Goal: Transaction & Acquisition: Book appointment/travel/reservation

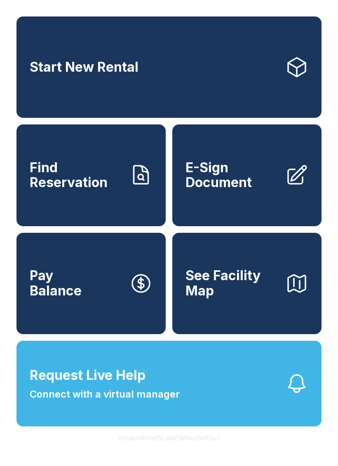
click at [46, 132] on link "Find Reservation" at bounding box center [90, 174] width 149 height 101
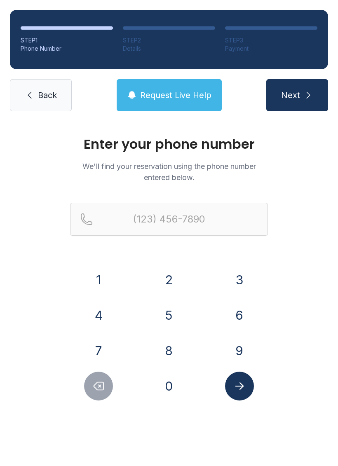
click at [98, 388] on icon "Delete number" at bounding box center [98, 386] width 12 height 12
click at [234, 387] on icon "Submit lookup form" at bounding box center [239, 386] width 12 height 12
click at [312, 97] on icon "submit" at bounding box center [308, 95] width 10 height 10
click at [309, 94] on icon "submit" at bounding box center [308, 95] width 10 height 10
click at [309, 93] on icon "submit" at bounding box center [308, 95] width 10 height 10
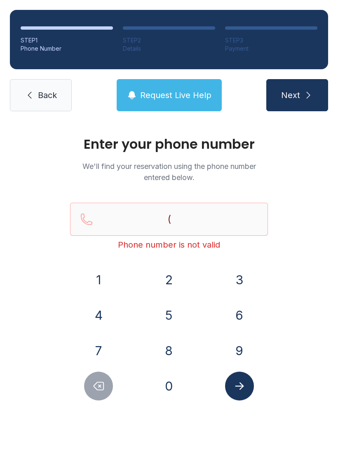
click at [285, 96] on span "Next" at bounding box center [290, 95] width 19 height 12
click at [120, 220] on input "(" at bounding box center [169, 219] width 198 height 33
click at [81, 214] on input "(" at bounding box center [169, 219] width 198 height 33
click at [304, 103] on button "Next" at bounding box center [297, 95] width 62 height 32
click at [311, 86] on button "Next" at bounding box center [297, 95] width 62 height 32
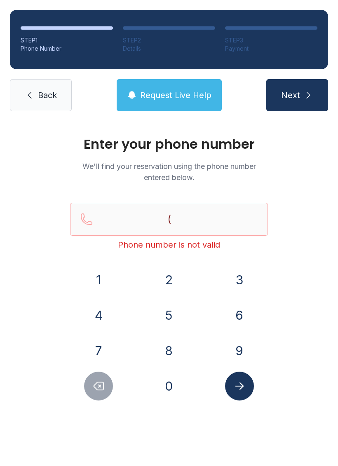
click at [311, 86] on button "Next" at bounding box center [297, 95] width 62 height 32
type input "("
click at [332, 96] on div "STEP 1 Phone Number STEP 2 Details STEP 3 Payment Back Request Live Help Next" at bounding box center [169, 60] width 338 height 121
click at [307, 81] on button "Next" at bounding box center [297, 95] width 62 height 32
type input "("
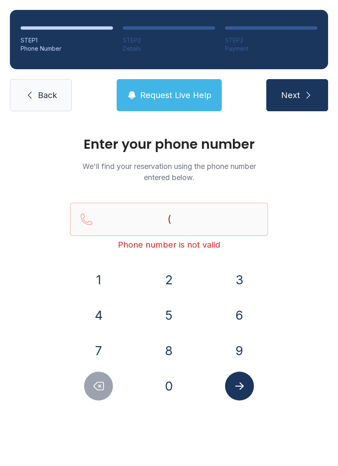
click at [33, 97] on icon at bounding box center [30, 95] width 10 height 10
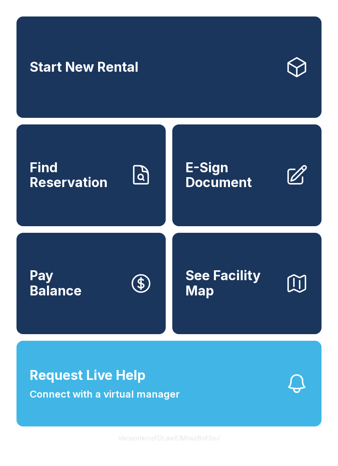
click at [271, 407] on button "Request Live Help Connect with a virtual manager" at bounding box center [168, 384] width 305 height 86
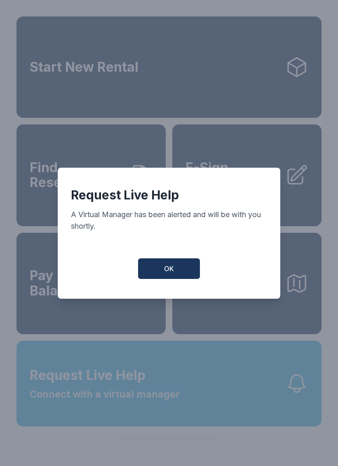
click at [175, 268] on button "OK" at bounding box center [169, 268] width 62 height 21
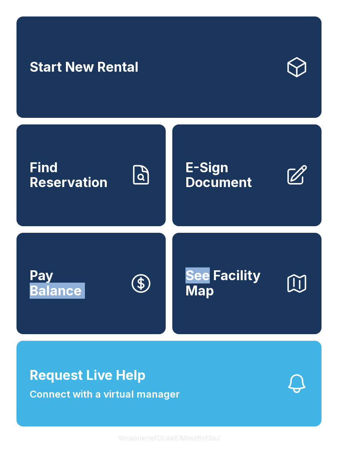
click at [300, 395] on icon "button" at bounding box center [296, 383] width 23 height 23
click at [293, 395] on icon "button" at bounding box center [296, 383] width 23 height 23
click at [292, 395] on icon "button" at bounding box center [296, 383] width 23 height 23
click at [295, 395] on icon "button" at bounding box center [296, 383] width 23 height 23
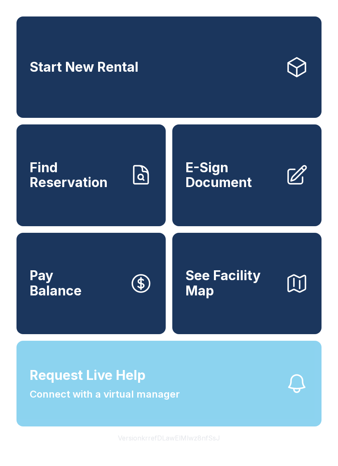
click at [295, 404] on div "Request Live Help A Virtual Manager has been alerted and will be with you short…" at bounding box center [169, 233] width 338 height 466
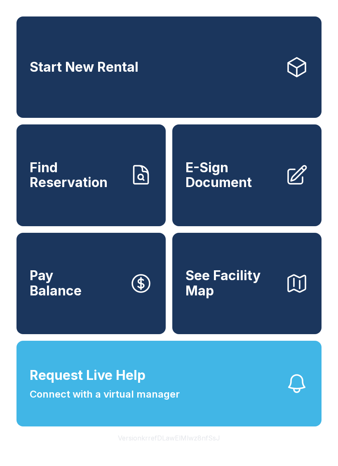
click at [279, 410] on button "Request Live Help Connect with a virtual manager" at bounding box center [168, 384] width 305 height 86
click at [300, 395] on icon "button" at bounding box center [296, 383] width 23 height 23
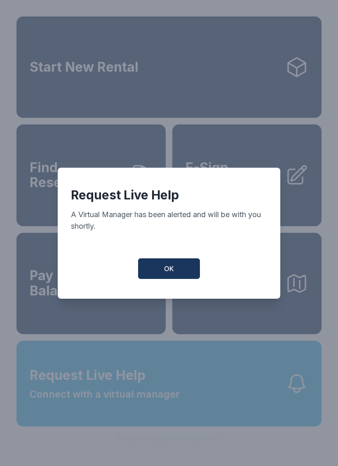
click at [283, 405] on div "Request Live Help A Virtual Manager has been alerted and will be with you short…" at bounding box center [169, 233] width 338 height 466
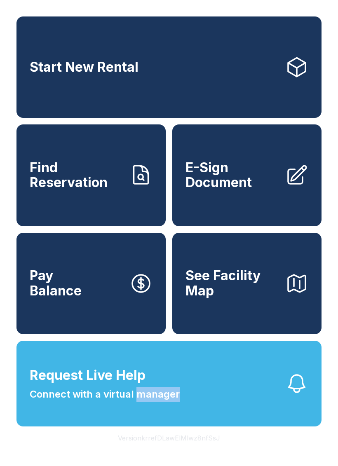
click at [290, 392] on icon "button" at bounding box center [297, 383] width 16 height 17
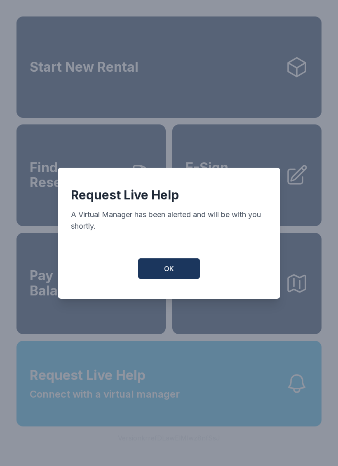
click at [163, 275] on button "OK" at bounding box center [169, 268] width 62 height 21
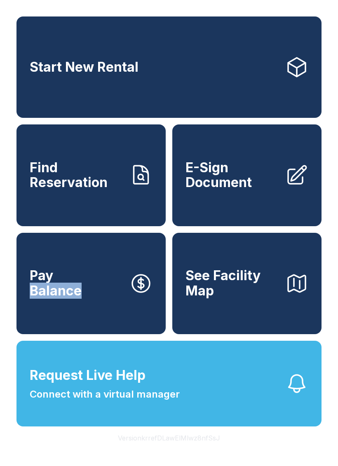
click at [196, 413] on button "Request Live Help Connect with a virtual manager" at bounding box center [168, 384] width 305 height 86
click at [301, 424] on button "Request Live Help Connect with a virtual manager" at bounding box center [168, 384] width 305 height 86
click at [302, 395] on icon "button" at bounding box center [296, 383] width 23 height 23
click at [300, 395] on icon "button" at bounding box center [296, 383] width 23 height 23
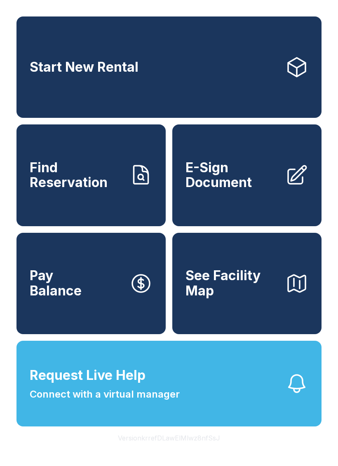
click at [300, 395] on icon "button" at bounding box center [296, 383] width 23 height 23
click at [293, 395] on icon "button" at bounding box center [296, 383] width 23 height 23
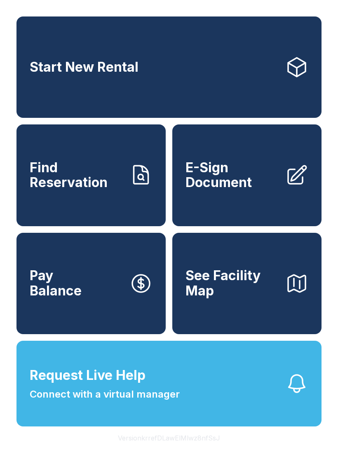
click at [292, 404] on div "Request Live Help A Virtual Manager has been alerted and will be with you short…" at bounding box center [169, 233] width 338 height 466
click at [139, 402] on span "Connect with a virtual manager" at bounding box center [105, 394] width 150 height 15
click at [132, 402] on span "Connect with a virtual manager" at bounding box center [105, 394] width 150 height 15
click at [131, 187] on icon at bounding box center [140, 175] width 23 height 23
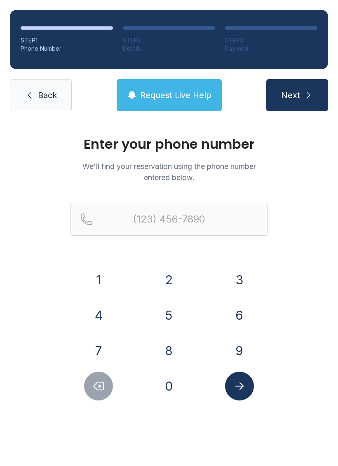
click at [100, 347] on button "7" at bounding box center [98, 350] width 29 height 29
click at [155, 382] on button "0" at bounding box center [168, 386] width 29 height 29
click at [243, 302] on button "6" at bounding box center [239, 315] width 29 height 29
click at [240, 277] on button "3" at bounding box center [239, 279] width 29 height 29
click at [164, 311] on button "5" at bounding box center [168, 315] width 29 height 29
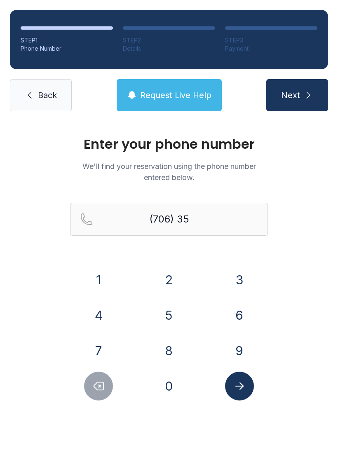
click at [89, 276] on button "1" at bounding box center [98, 279] width 29 height 29
click at [236, 344] on button "9" at bounding box center [239, 350] width 29 height 29
click at [233, 283] on button "3" at bounding box center [239, 279] width 29 height 29
click at [163, 314] on button "5" at bounding box center [168, 315] width 29 height 29
click at [162, 314] on button "5" at bounding box center [168, 315] width 29 height 29
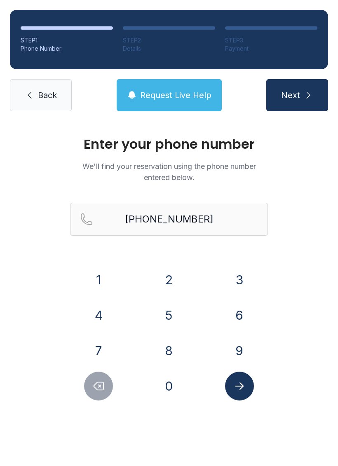
click at [247, 392] on button "Submit lookup form" at bounding box center [239, 386] width 29 height 29
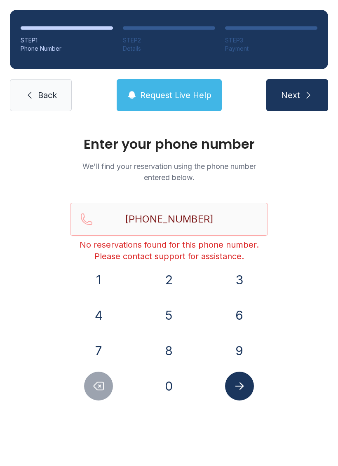
click at [159, 92] on span "Request Live Help" at bounding box center [175, 95] width 71 height 12
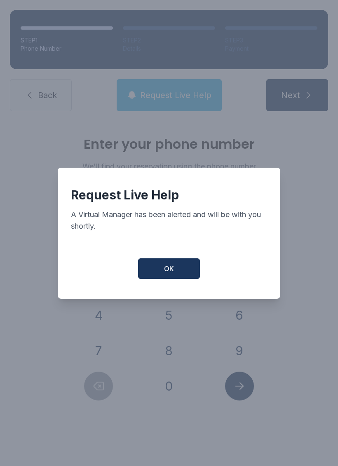
click at [157, 276] on button "OK" at bounding box center [169, 268] width 62 height 21
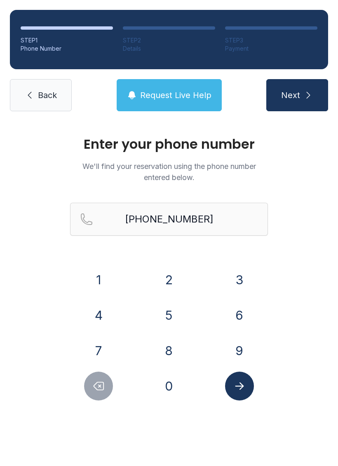
click at [293, 96] on span "Next" at bounding box center [290, 95] width 19 height 12
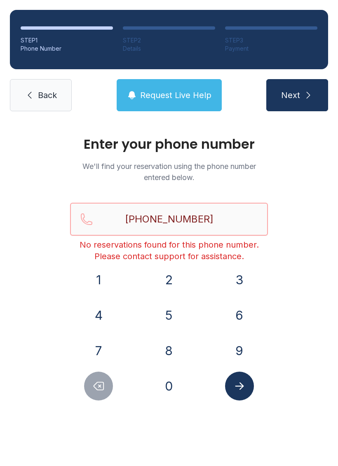
click at [211, 227] on input "[PHONE_NUMBER]" at bounding box center [169, 219] width 198 height 33
click at [217, 206] on input "[PHONE_NUMBER]" at bounding box center [169, 219] width 198 height 33
click at [230, 220] on input "[PHONE_NUMBER]" at bounding box center [169, 219] width 198 height 33
click at [99, 315] on button "4" at bounding box center [98, 315] width 29 height 29
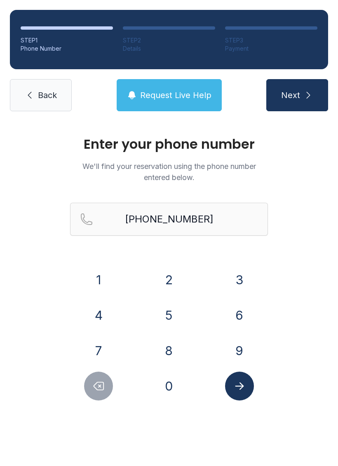
click at [175, 314] on button "5" at bounding box center [168, 315] width 29 height 29
click at [182, 320] on button "5" at bounding box center [168, 315] width 29 height 29
click at [103, 388] on icon "Delete number" at bounding box center [98, 386] width 12 height 12
click at [103, 387] on icon "Delete number" at bounding box center [98, 386] width 12 height 12
click at [96, 386] on icon "Delete number" at bounding box center [98, 386] width 12 height 12
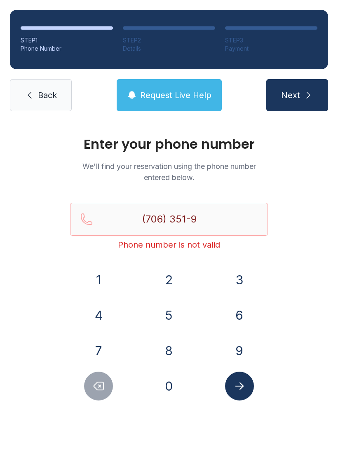
click at [96, 386] on icon "Delete number" at bounding box center [98, 386] width 12 height 12
click at [95, 386] on icon "Delete number" at bounding box center [98, 386] width 12 height 12
click at [94, 386] on icon "Delete number" at bounding box center [98, 386] width 12 height 12
click at [98, 384] on icon "Delete number" at bounding box center [98, 386] width 12 height 12
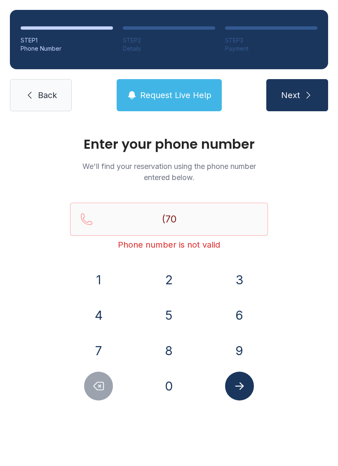
click at [96, 382] on icon "Delete number" at bounding box center [98, 386] width 12 height 12
type input "(7"
click at [95, 381] on icon "Delete number" at bounding box center [98, 386] width 12 height 12
click at [98, 379] on button "Delete number" at bounding box center [98, 386] width 29 height 29
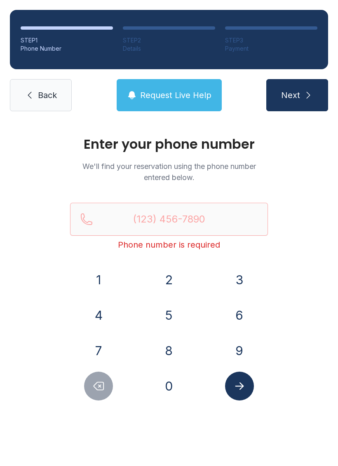
click at [98, 380] on icon "Delete number" at bounding box center [98, 386] width 12 height 12
click at [96, 377] on button "Delete number" at bounding box center [98, 386] width 29 height 29
click at [97, 374] on button "Delete number" at bounding box center [98, 386] width 29 height 29
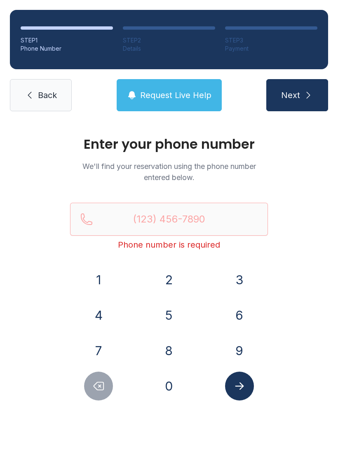
click at [149, 110] on button "Request Live Help" at bounding box center [169, 95] width 105 height 32
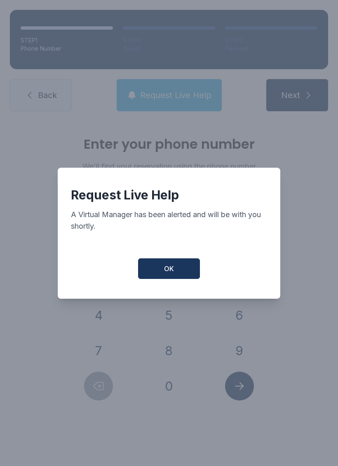
click at [160, 274] on button "OK" at bounding box center [169, 268] width 62 height 21
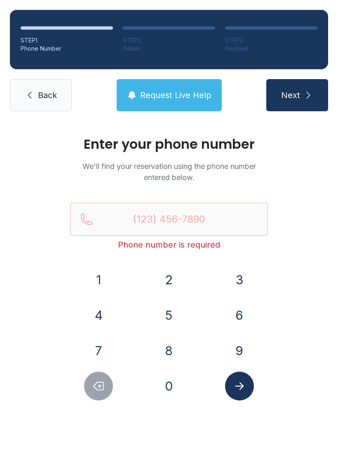
click at [180, 20] on ol "STEP 1 Phone Number STEP 2 Details STEP 3 Payment" at bounding box center [169, 39] width 318 height 59
click at [177, 40] on div "STEP 2" at bounding box center [169, 40] width 92 height 8
click at [271, 29] on div at bounding box center [271, 27] width 92 height 3
click at [44, 17] on ol "STEP 1 Phone Number STEP 2 Details STEP 3 Payment" at bounding box center [169, 39] width 318 height 59
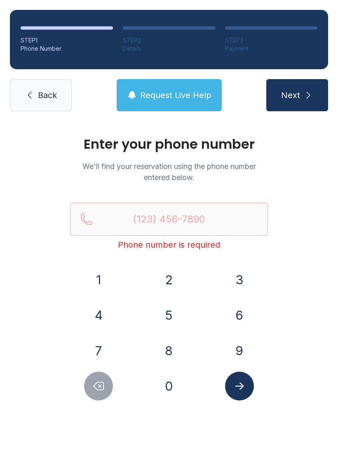
click at [58, 33] on li "STEP 1 Phone Number" at bounding box center [67, 39] width 92 height 26
click at [100, 466] on main "Enter your phone number We'll find your reservation using the phone number ente…" at bounding box center [169, 293] width 338 height 345
click at [100, 325] on button "4" at bounding box center [98, 315] width 29 height 29
type input "(4"
click at [97, 387] on icon "Delete number" at bounding box center [98, 386] width 12 height 12
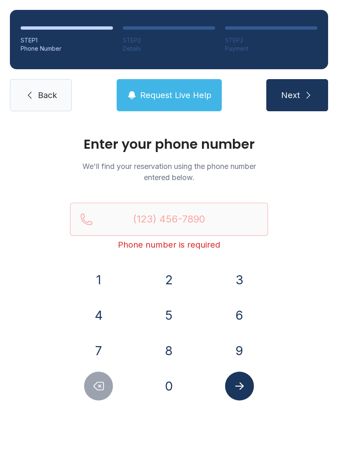
click at [35, 33] on li "STEP 1 Phone Number" at bounding box center [67, 39] width 92 height 26
click at [176, 97] on span "Request Live Help" at bounding box center [175, 95] width 71 height 12
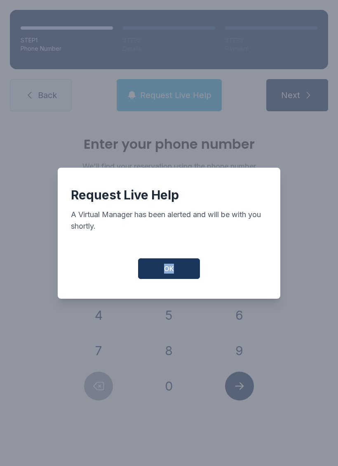
click at [170, 268] on button "OK" at bounding box center [169, 268] width 62 height 21
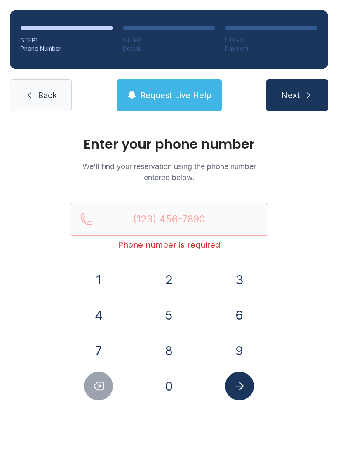
click at [161, 94] on span "Request Live Help" at bounding box center [175, 95] width 71 height 12
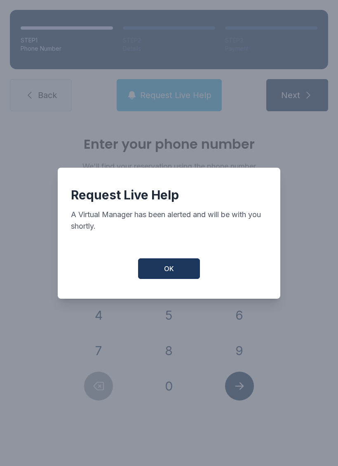
click at [157, 267] on button "OK" at bounding box center [169, 268] width 62 height 21
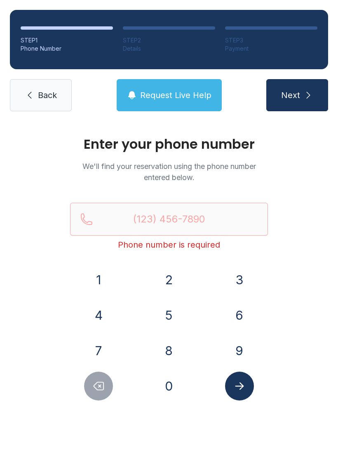
click at [288, 89] on button "Next" at bounding box center [297, 95] width 62 height 32
click at [241, 393] on button "Submit lookup form" at bounding box center [239, 386] width 29 height 29
type input "("
click at [37, 100] on link "Back" at bounding box center [41, 95] width 62 height 32
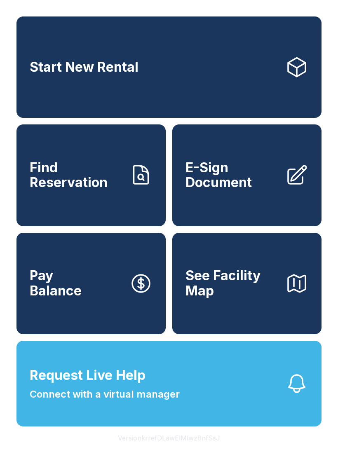
click at [135, 85] on link "Start New Rental" at bounding box center [168, 66] width 305 height 101
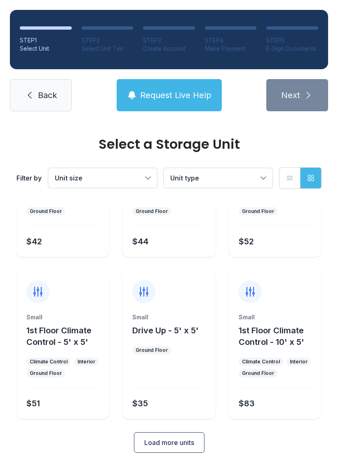
scroll to position [98, 0]
click at [164, 442] on span "Load more units" at bounding box center [169, 443] width 50 height 10
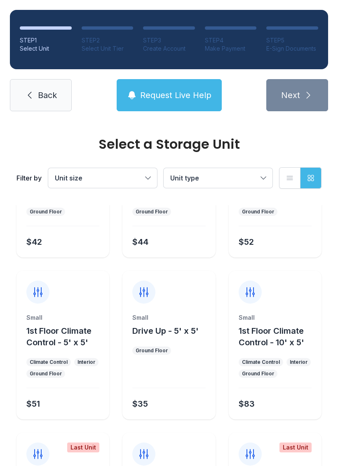
click at [258, 410] on div "Small 1st Floor Climate Control - 10' x 5' Climate Control Interior Ground Floo…" at bounding box center [275, 367] width 93 height 106
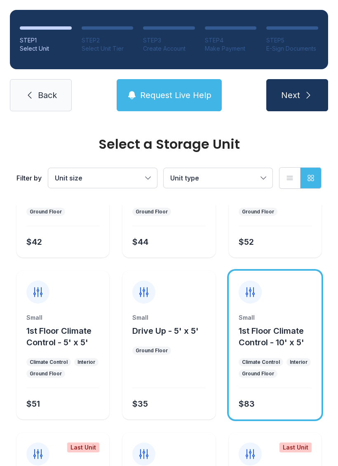
click at [298, 90] on span "Next" at bounding box center [290, 95] width 19 height 12
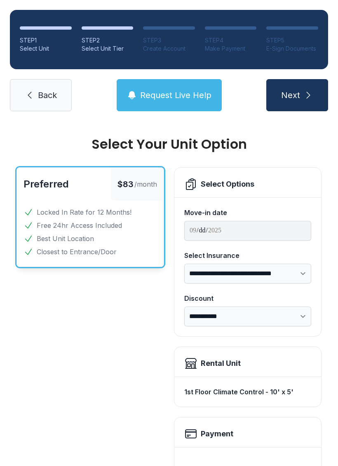
click at [79, 226] on span "Free 24hr Access Included" at bounding box center [79, 225] width 85 height 10
click at [197, 364] on icon at bounding box center [190, 363] width 13 height 13
click at [294, 107] on button "Next" at bounding box center [297, 95] width 62 height 32
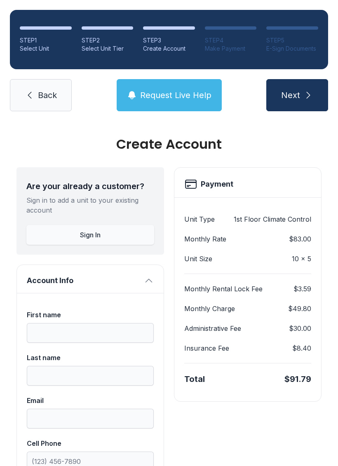
click at [208, 172] on div "Payment" at bounding box center [247, 183] width 147 height 30
click at [288, 98] on span "Next" at bounding box center [290, 95] width 19 height 12
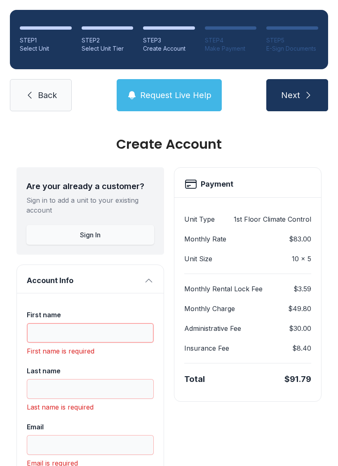
scroll to position [20, 0]
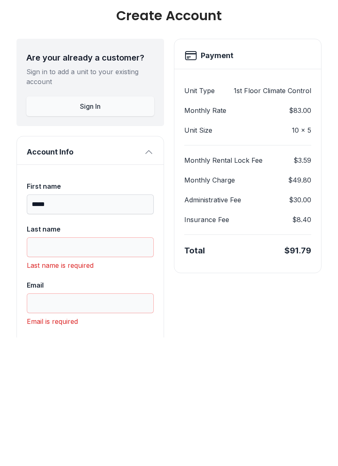
click at [87, 230] on span "Sign In" at bounding box center [90, 235] width 21 height 10
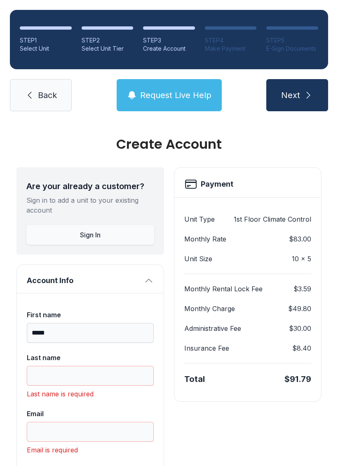
click at [172, 57] on div "Sign in to your account Email Password Sign in" at bounding box center [169, 233] width 338 height 466
click at [305, 90] on icon "submit" at bounding box center [308, 95] width 10 height 10
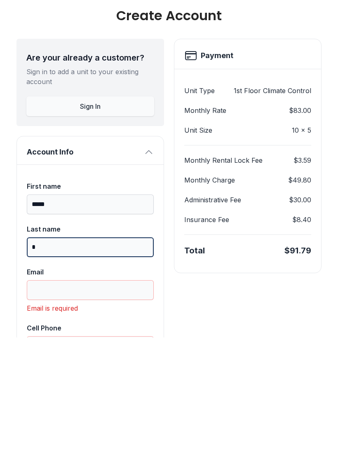
click at [297, 79] on button "Next" at bounding box center [297, 95] width 62 height 32
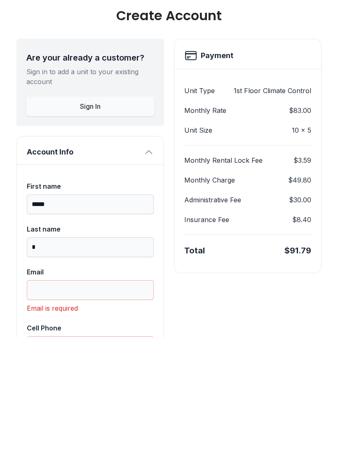
click at [82, 230] on span "Sign In" at bounding box center [90, 235] width 21 height 10
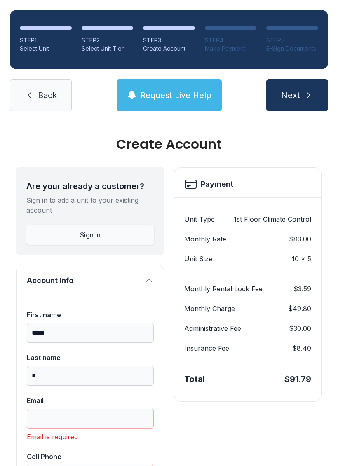
click at [31, 26] on div at bounding box center [46, 27] width 52 height 3
click at [301, 79] on button "Next" at bounding box center [297, 95] width 62 height 32
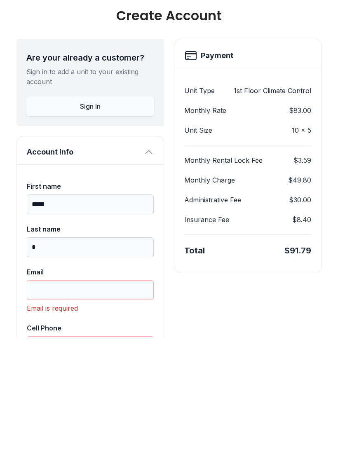
click at [89, 230] on span "Sign In" at bounding box center [90, 235] width 21 height 10
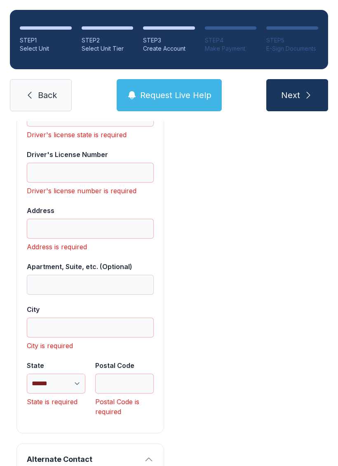
scroll to position [675, 0]
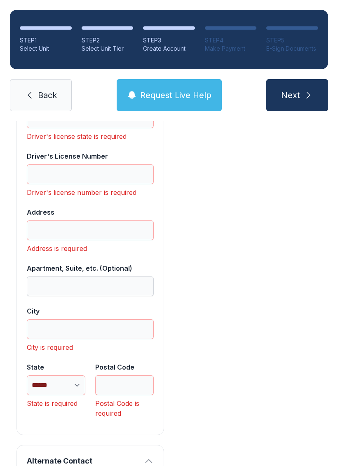
click at [141, 445] on button "Alternate Contact" at bounding box center [90, 459] width 147 height 28
click at [313, 79] on button "Next" at bounding box center [297, 95] width 62 height 32
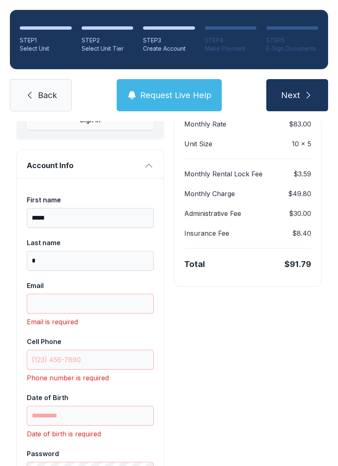
click at [295, 89] on button "Next" at bounding box center [297, 95] width 62 height 32
click at [305, 96] on icon "submit" at bounding box center [308, 95] width 10 height 10
click at [297, 101] on span "Next" at bounding box center [290, 95] width 19 height 12
click at [296, 101] on span "Next" at bounding box center [290, 95] width 19 height 12
click at [304, 103] on button "Next" at bounding box center [297, 95] width 62 height 32
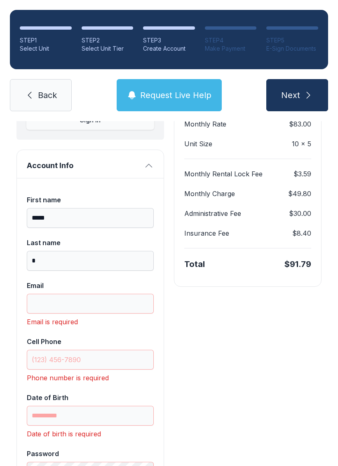
click at [304, 102] on button "Next" at bounding box center [297, 95] width 62 height 32
click at [302, 91] on button "Next" at bounding box center [297, 95] width 62 height 32
click at [292, 90] on span "Next" at bounding box center [290, 95] width 19 height 12
click at [28, 91] on icon at bounding box center [30, 95] width 10 height 10
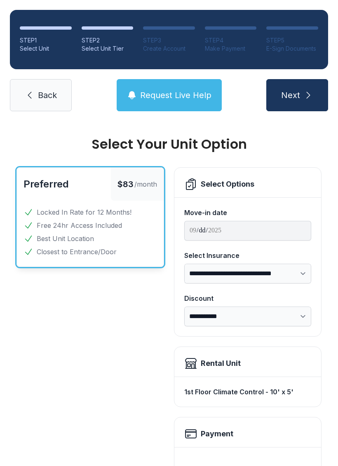
click at [129, 96] on icon "button" at bounding box center [132, 95] width 10 height 10
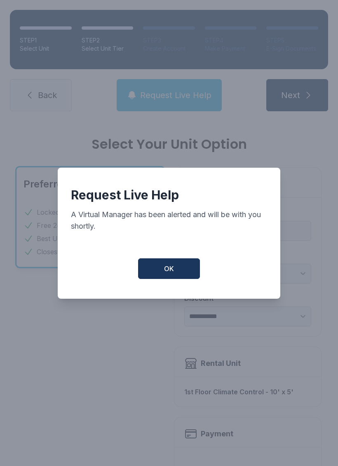
click at [176, 263] on button "OK" at bounding box center [169, 268] width 62 height 21
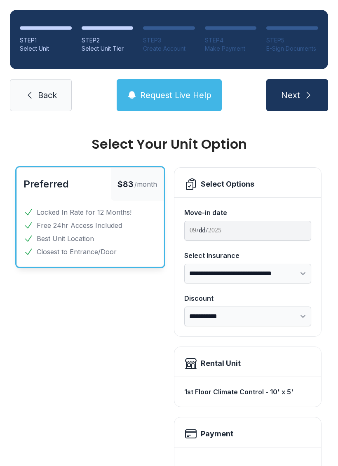
click at [174, 262] on div "**********" at bounding box center [247, 266] width 147 height 139
click at [145, 93] on span "Request Live Help" at bounding box center [175, 95] width 71 height 12
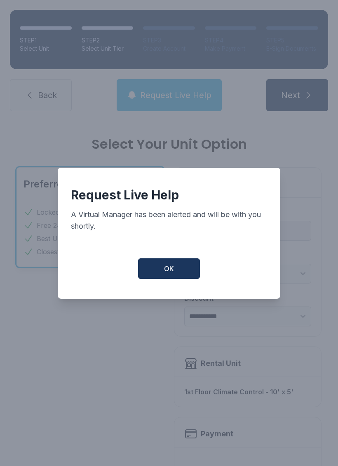
click at [161, 267] on button "OK" at bounding box center [169, 268] width 62 height 21
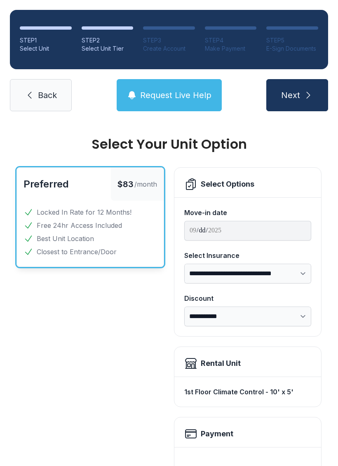
click at [138, 92] on button "Request Live Help" at bounding box center [169, 95] width 105 height 32
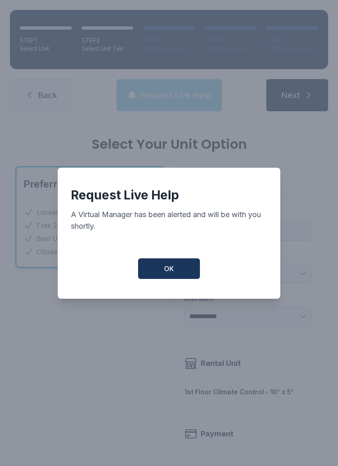
click at [137, 91] on div "Request Live Help A Virtual Manager has been alerted and will be with you short…" at bounding box center [169, 233] width 338 height 466
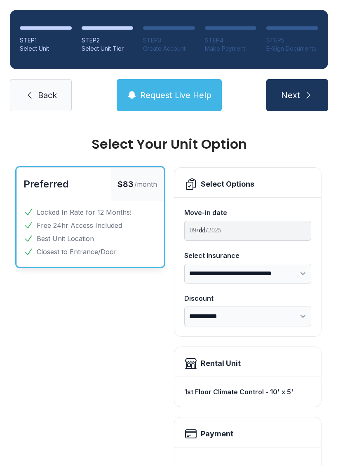
click at [152, 98] on span "Request Live Help" at bounding box center [175, 95] width 71 height 12
click at [158, 91] on span "Request Live Help" at bounding box center [175, 95] width 71 height 12
click at [34, 98] on icon at bounding box center [30, 95] width 10 height 10
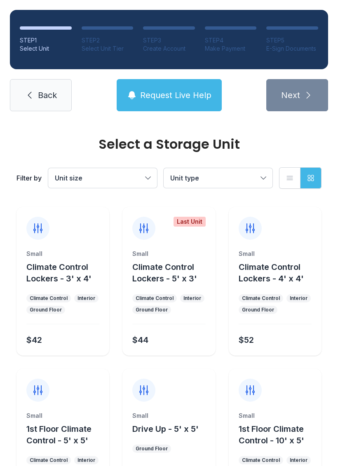
click at [24, 95] on link "Back" at bounding box center [41, 95] width 62 height 32
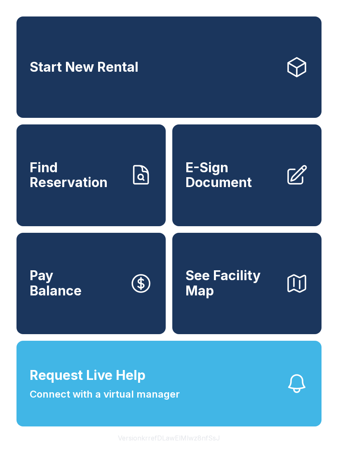
click at [285, 309] on button "See Facility Map" at bounding box center [246, 283] width 149 height 101
